Goal: Task Accomplishment & Management: Manage account settings

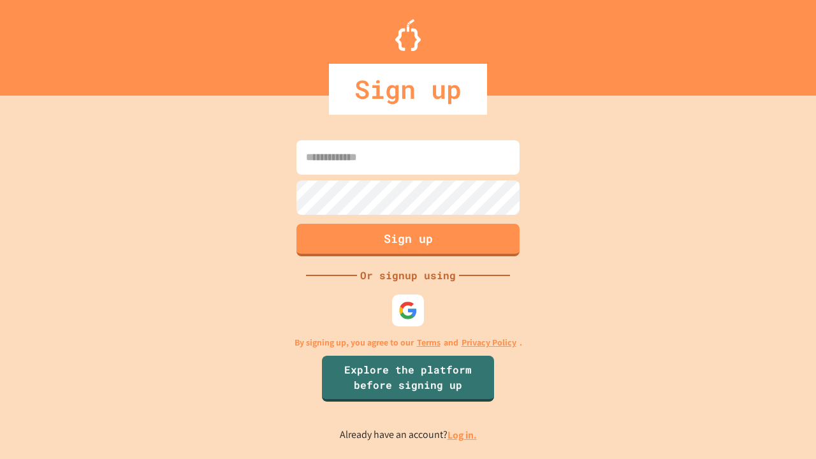
click at [463, 435] on link "Log in." at bounding box center [461, 434] width 29 height 13
